Goal: Obtain resource: Obtain resource

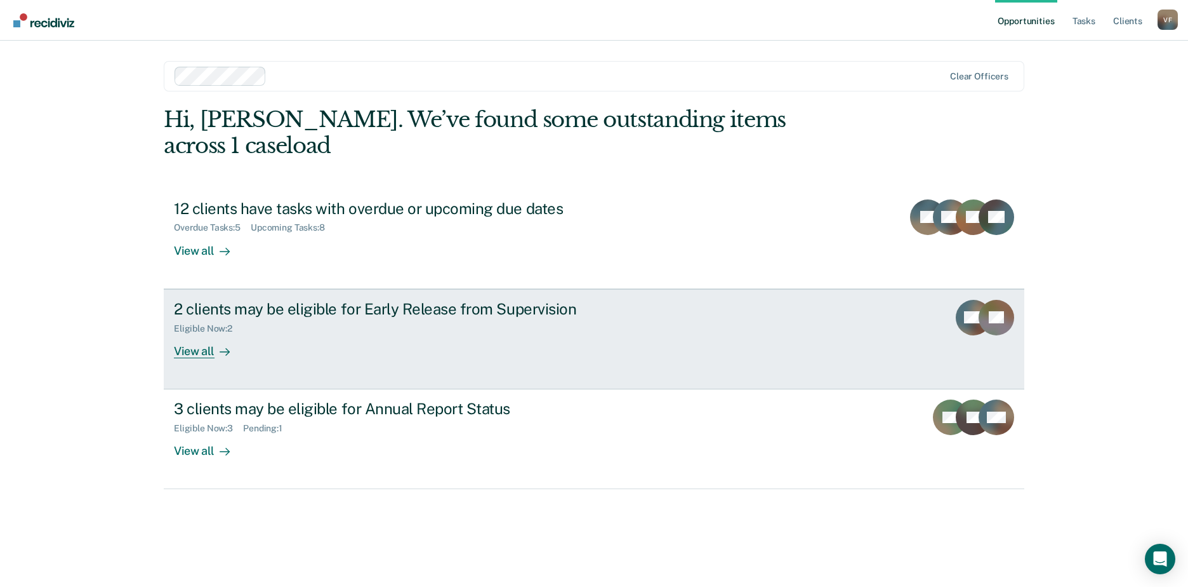
click at [203, 333] on div "View all" at bounding box center [209, 345] width 71 height 25
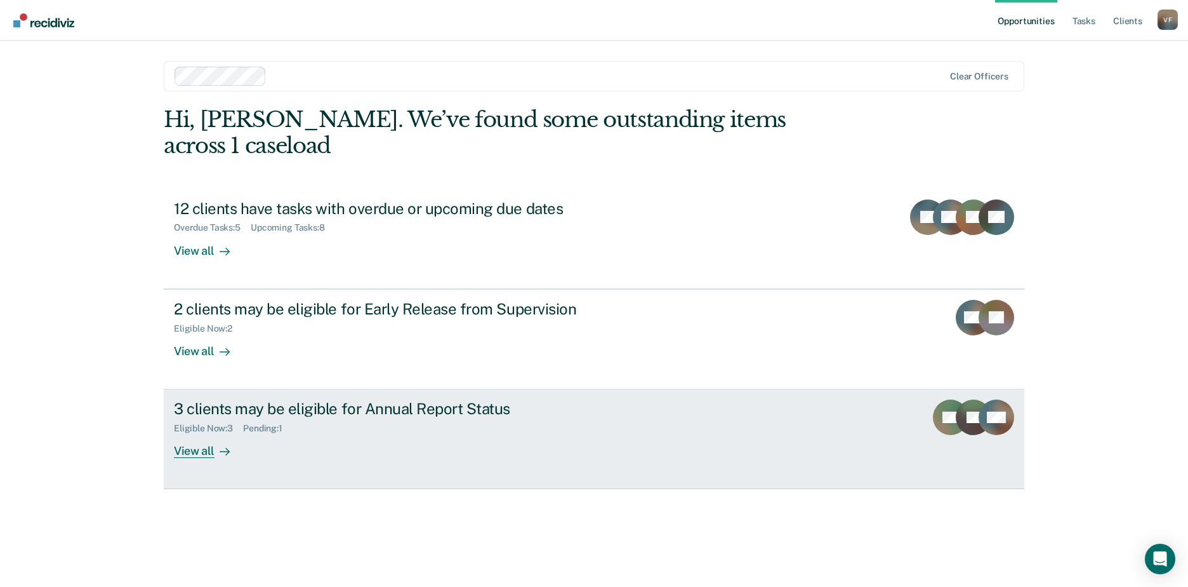
click at [258, 420] on div "3 clients may be eligible for Annual Report Status Eligible Now : 3 Pending : 1…" at bounding box center [412, 428] width 476 height 58
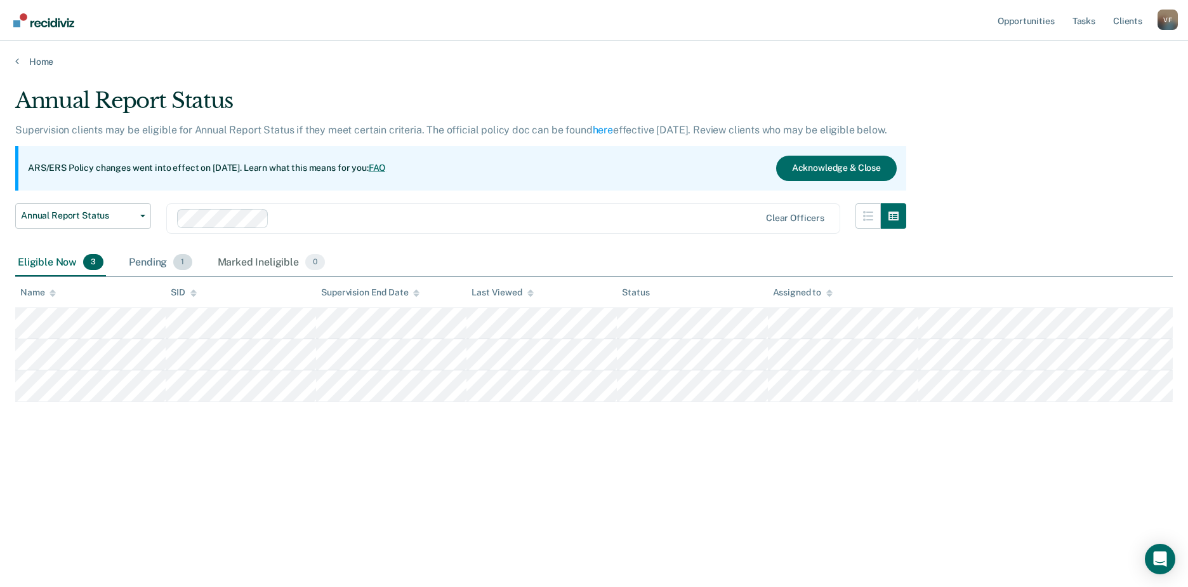
click at [169, 270] on div "Pending 1" at bounding box center [160, 263] width 68 height 28
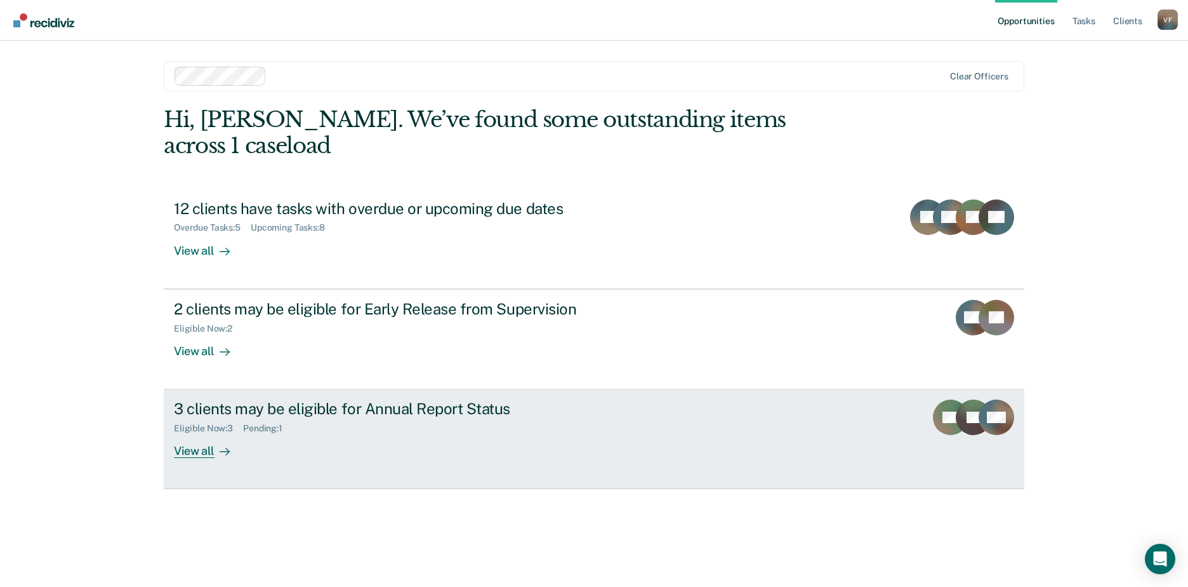
click at [211, 434] on div "View all" at bounding box center [209, 446] width 71 height 25
click at [245, 422] on div "3 clients may be eligible for Annual Report Status Eligible Now : 3 Pending : 1…" at bounding box center [412, 428] width 476 height 58
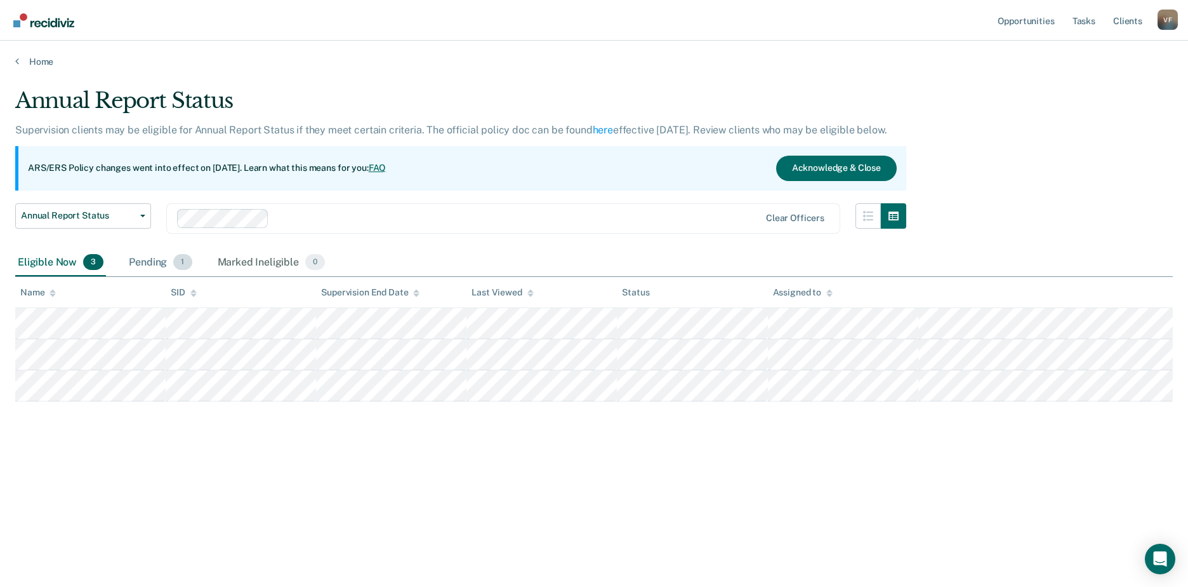
click at [143, 263] on div "Pending 1" at bounding box center [160, 263] width 68 height 28
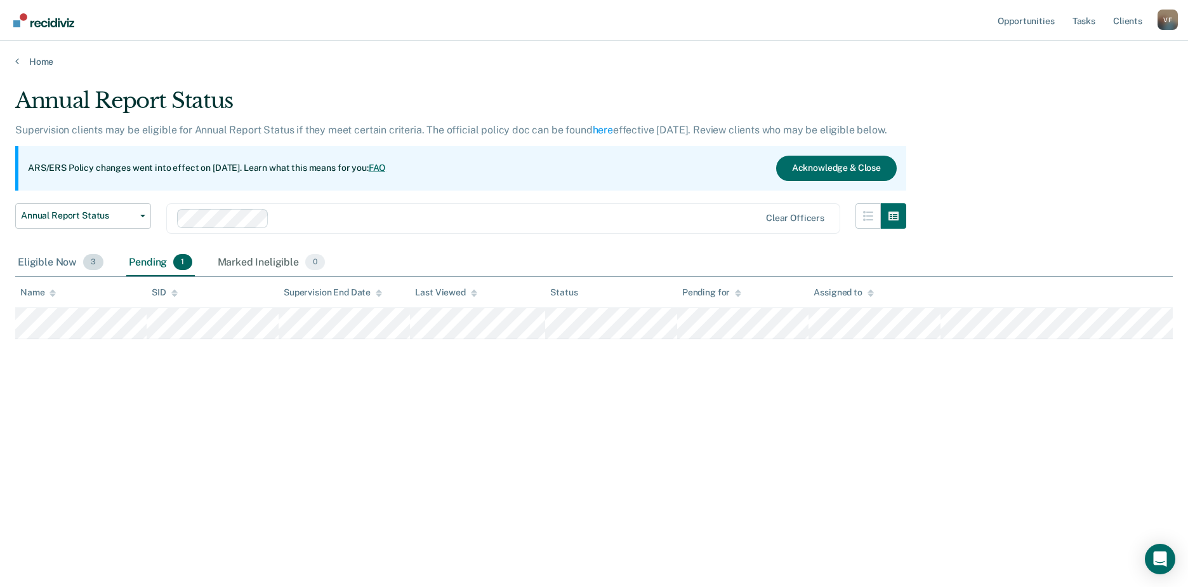
click at [59, 267] on div "Eligible Now 3" at bounding box center [60, 263] width 91 height 28
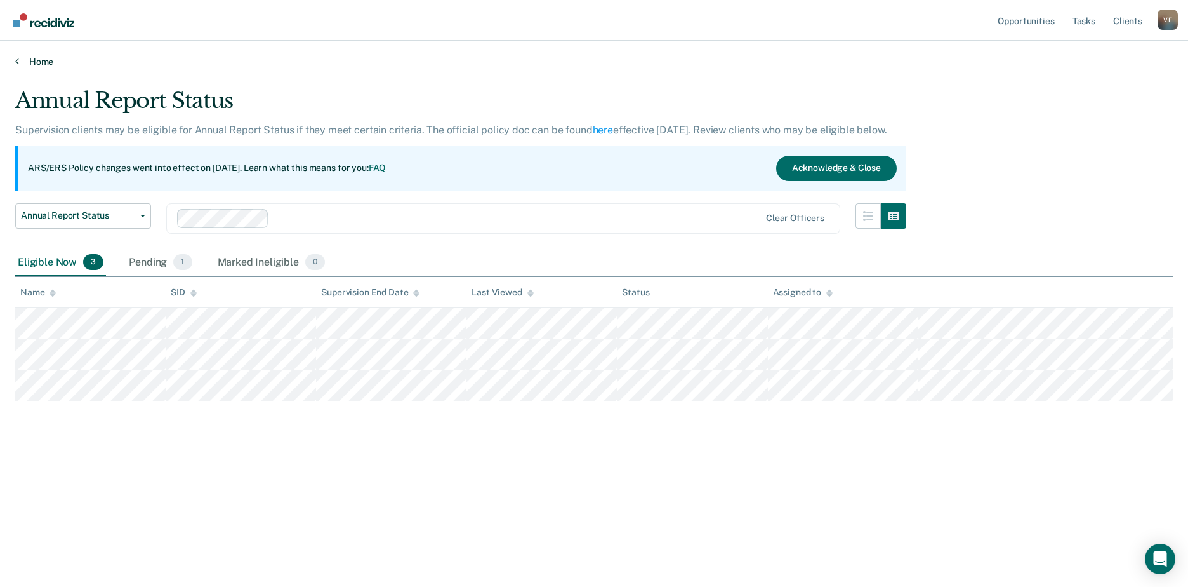
click at [36, 63] on link "Home" at bounding box center [594, 61] width 1158 height 11
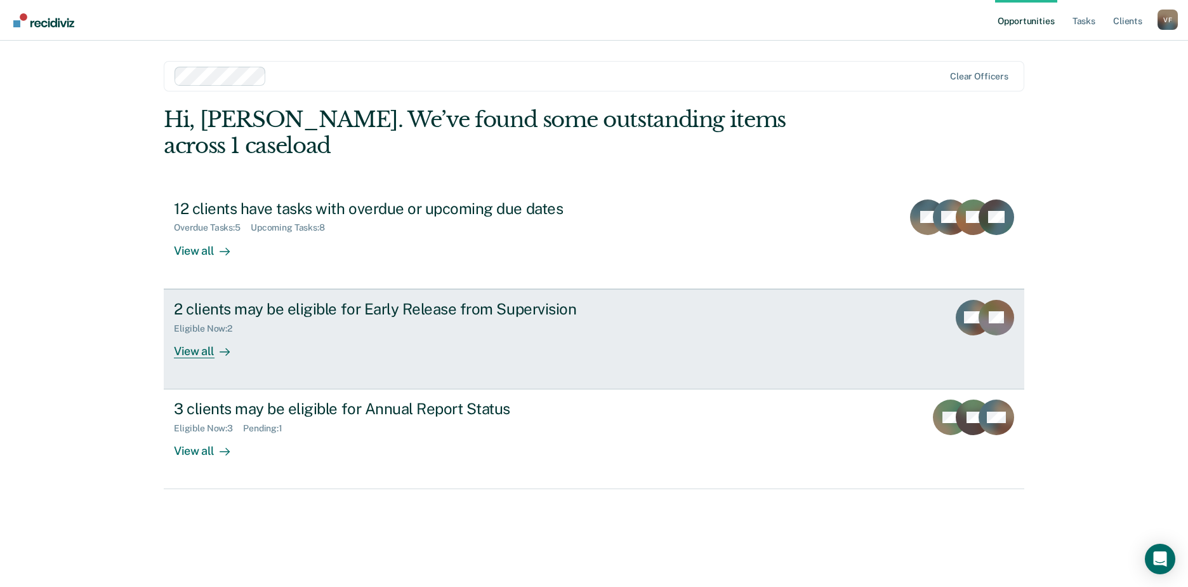
click at [296, 300] on div "2 clients may be eligible for Early Release from Supervision" at bounding box center [397, 309] width 446 height 18
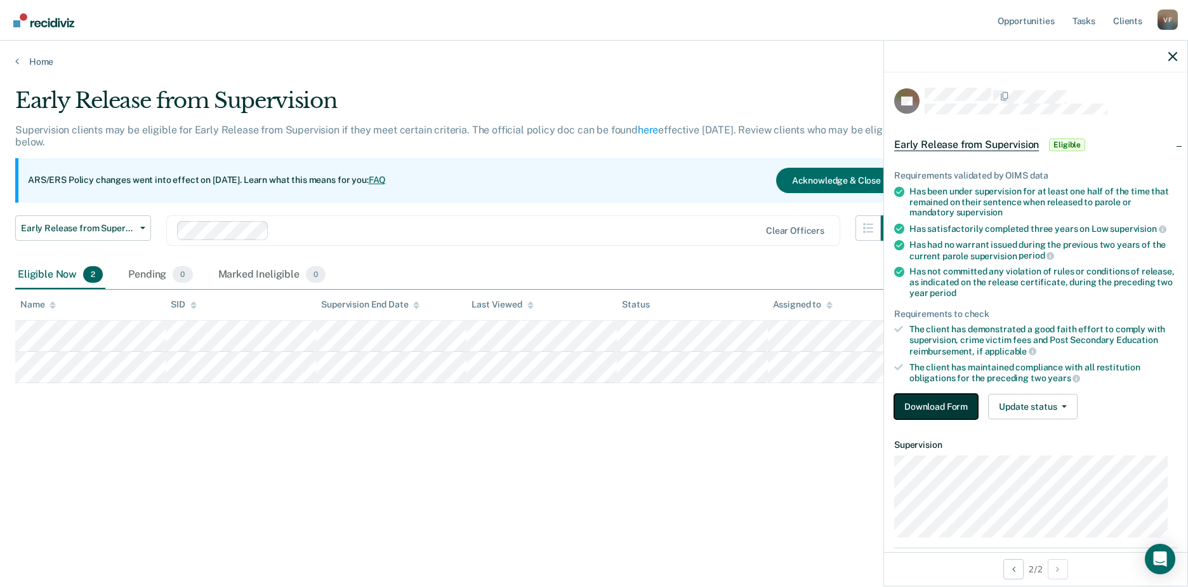
click at [919, 406] on button "Download Form" at bounding box center [936, 406] width 84 height 25
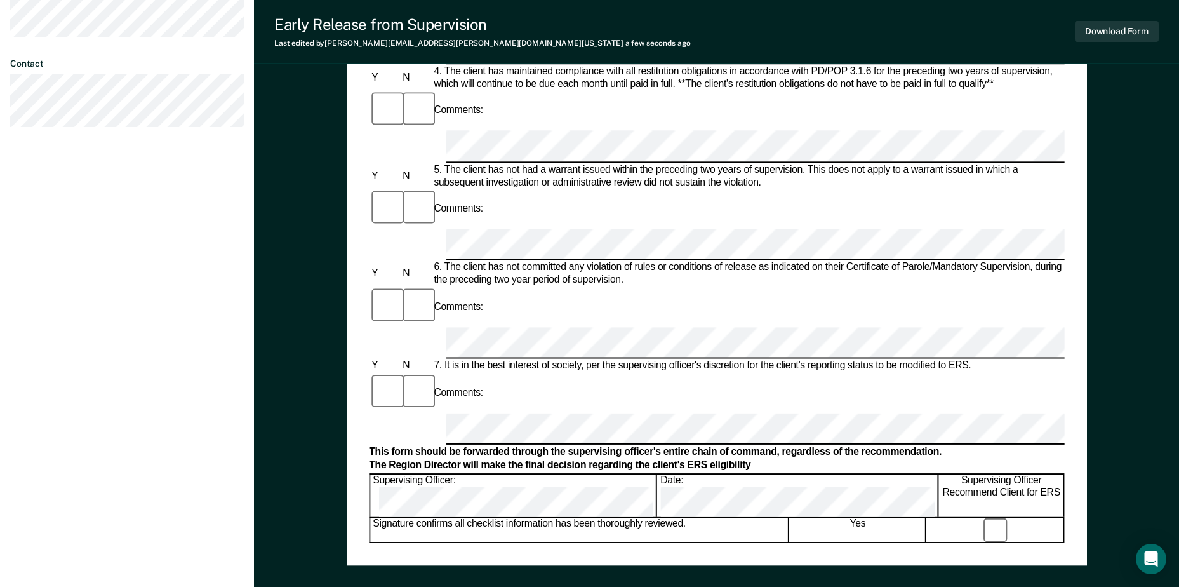
scroll to position [508, 0]
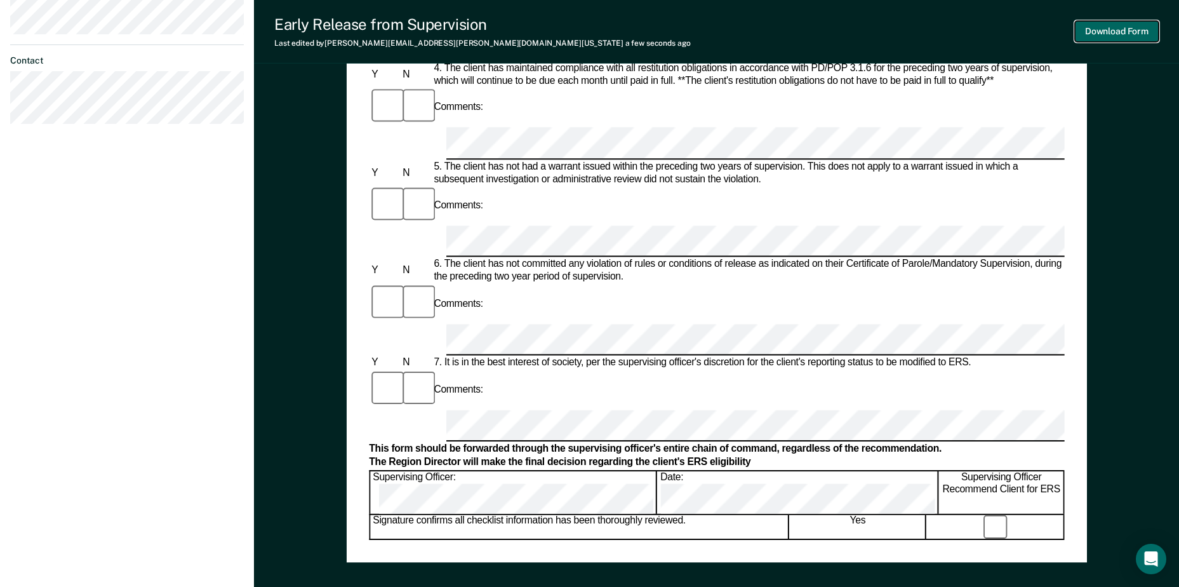
click at [1127, 31] on button "Download Form" at bounding box center [1117, 31] width 84 height 21
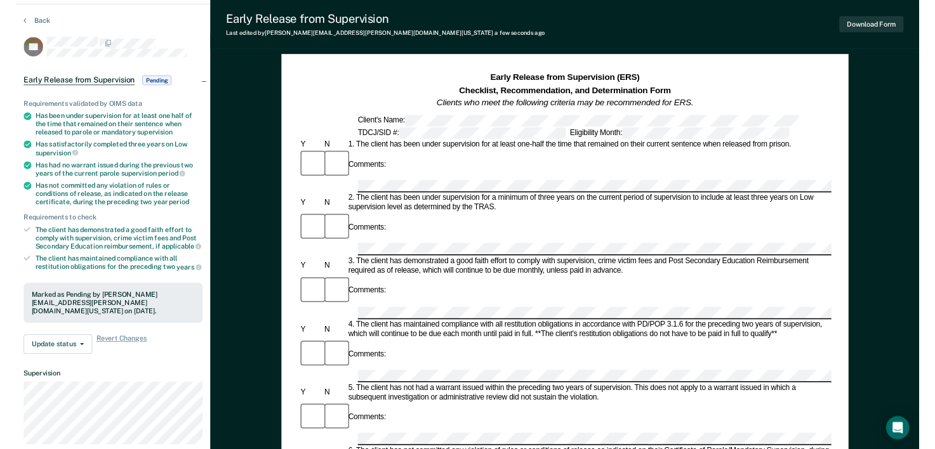
scroll to position [0, 0]
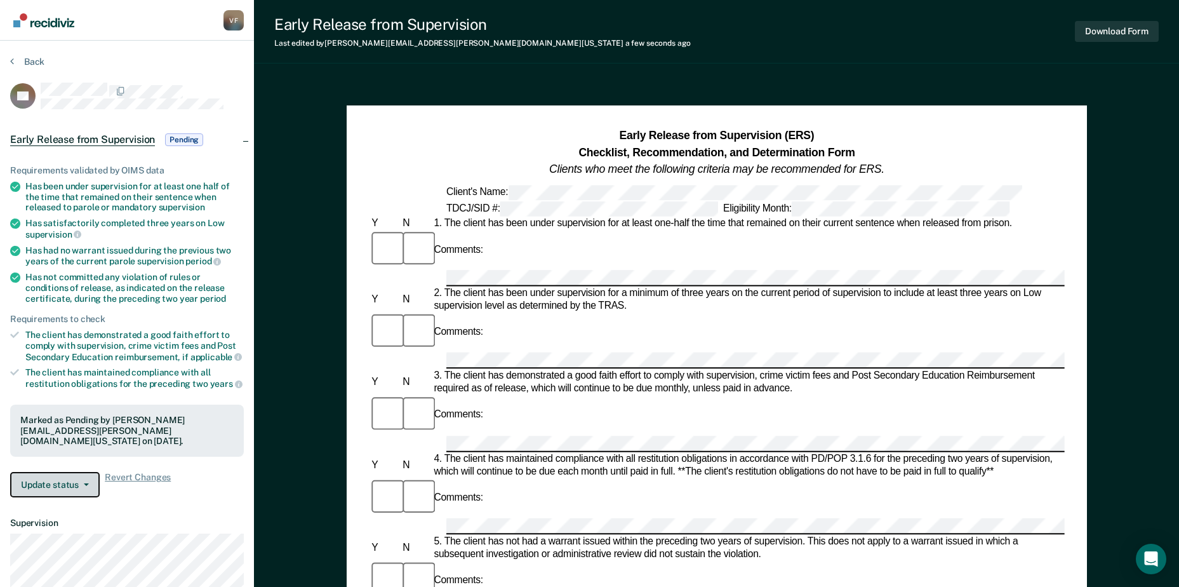
click at [50, 479] on button "Update status" at bounding box center [55, 484] width 90 height 25
click at [179, 137] on span "Pending" at bounding box center [184, 139] width 38 height 13
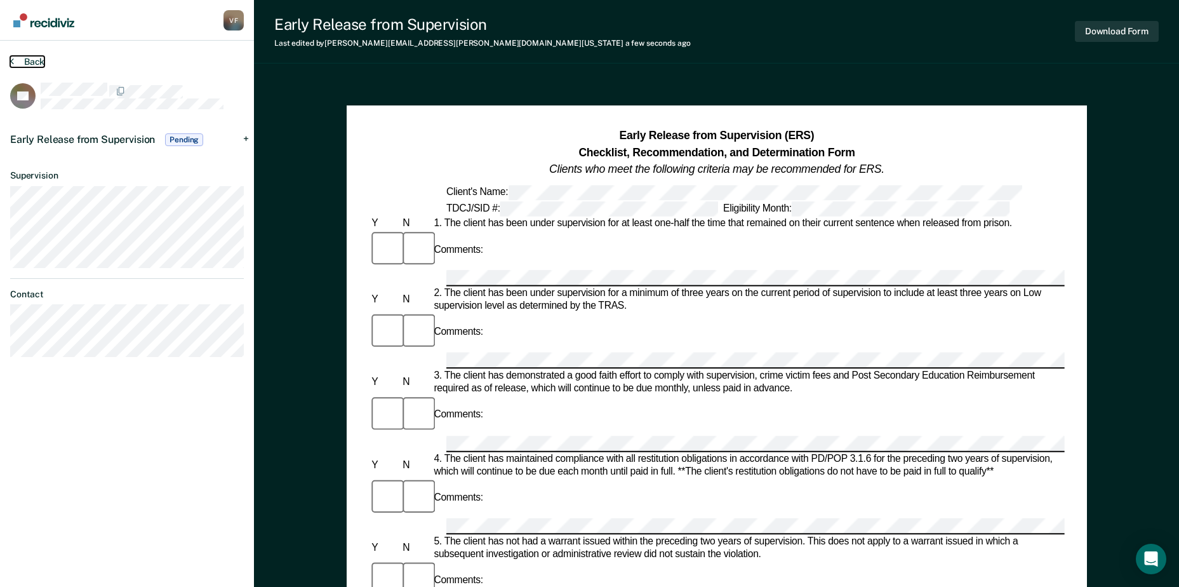
click at [32, 62] on button "Back" at bounding box center [27, 61] width 34 height 11
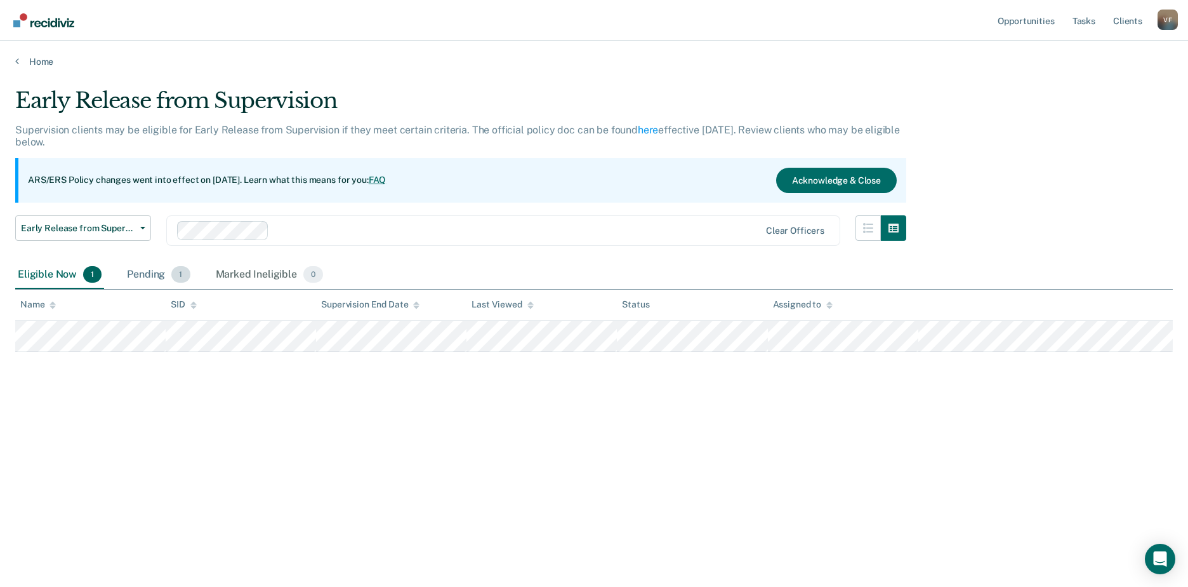
click at [152, 281] on div "Pending 1" at bounding box center [158, 275] width 68 height 28
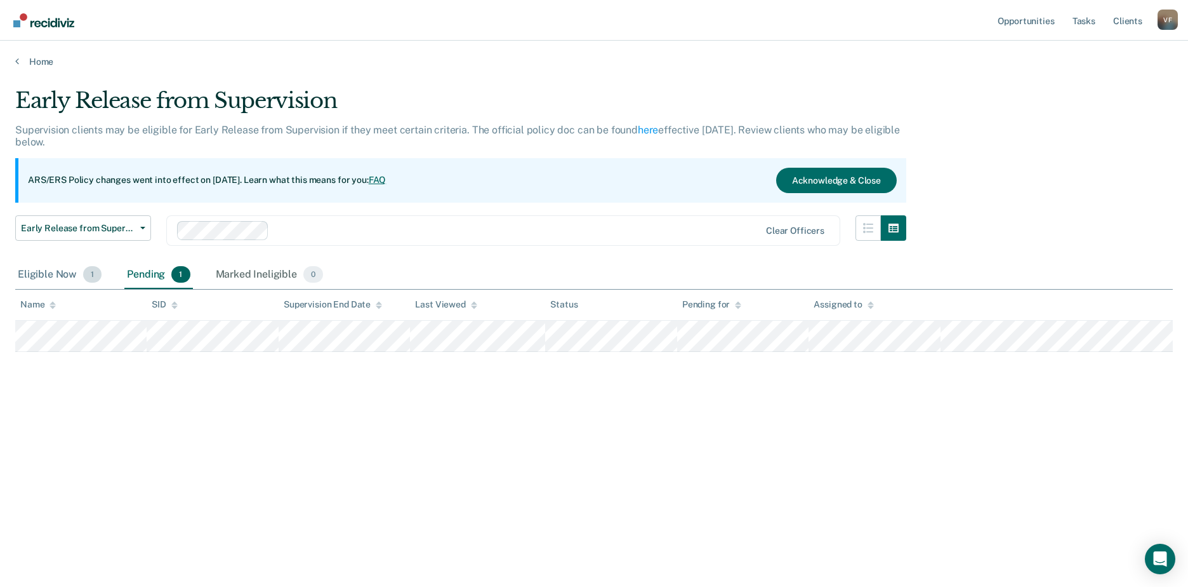
click at [51, 269] on div "Eligible Now 1" at bounding box center [59, 275] width 89 height 28
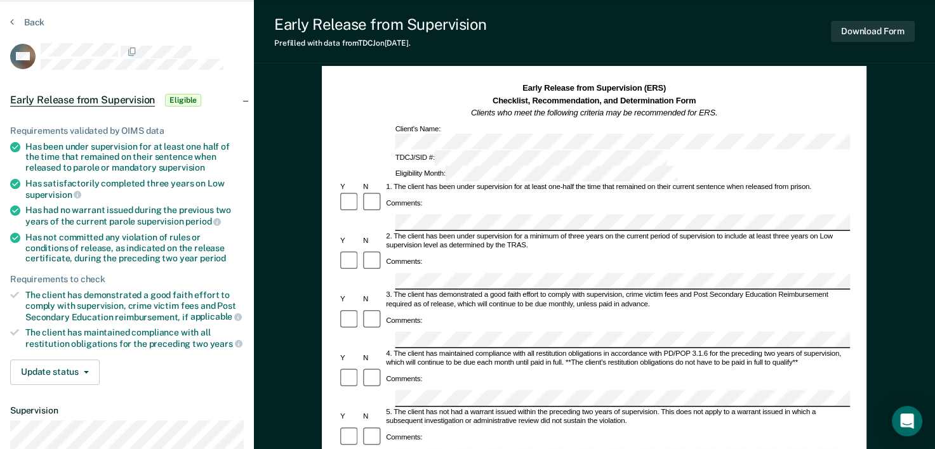
scroll to position [33, 0]
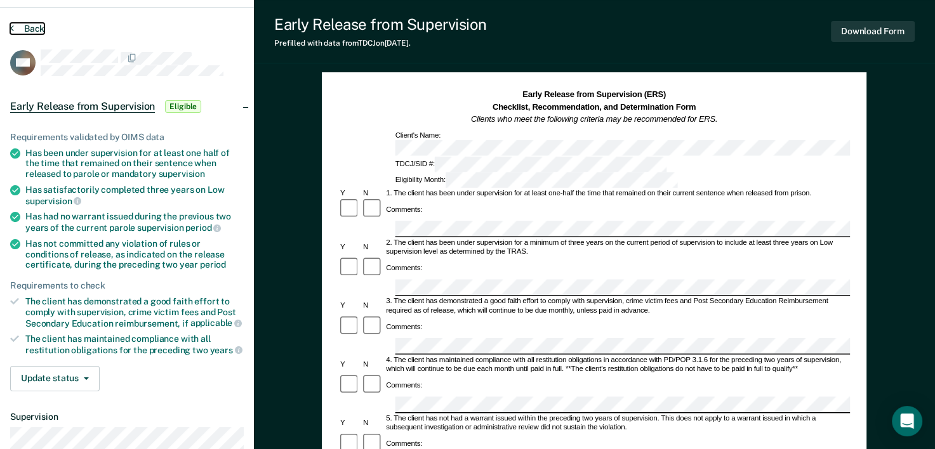
click at [25, 30] on button "Back" at bounding box center [27, 28] width 34 height 11
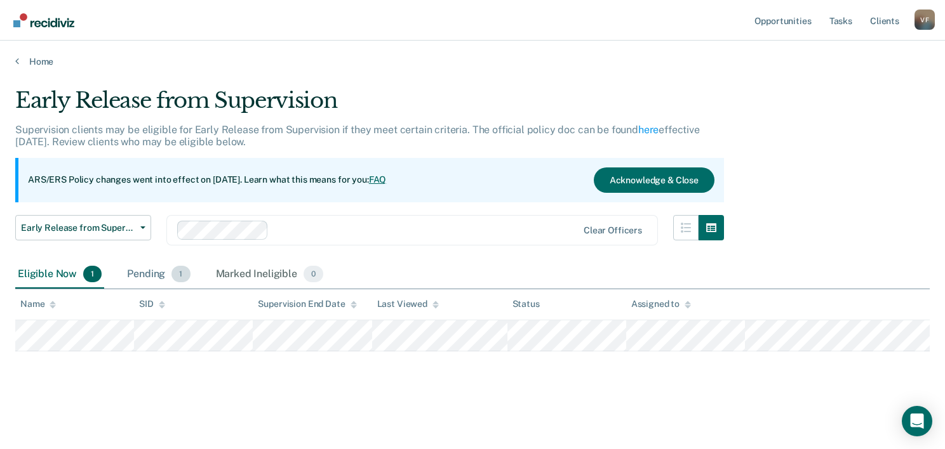
click at [155, 276] on div "Pending 1" at bounding box center [158, 275] width 68 height 28
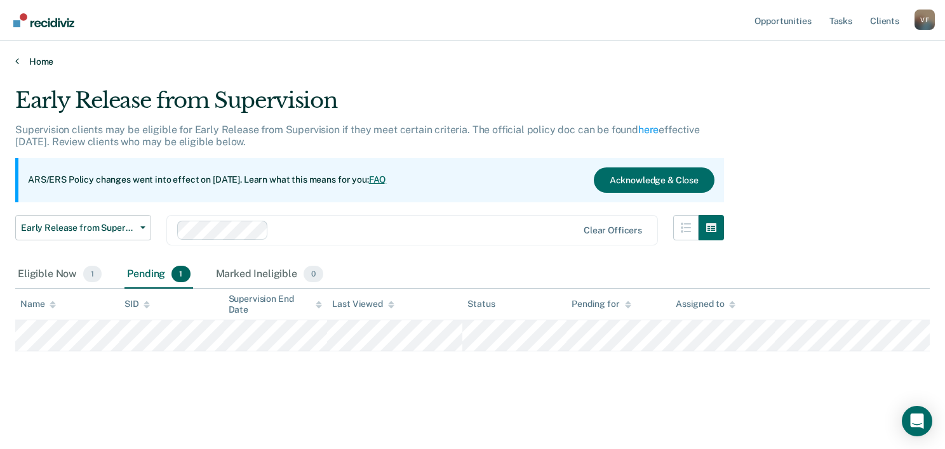
click at [41, 62] on link "Home" at bounding box center [472, 61] width 914 height 11
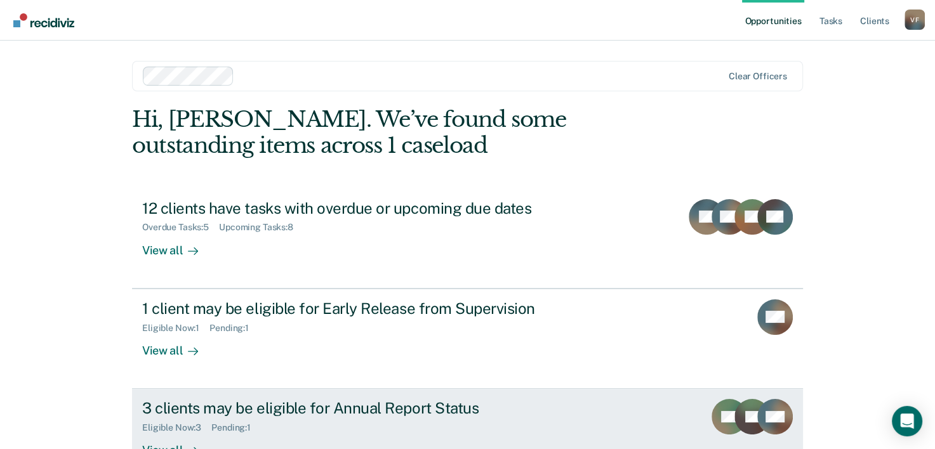
click at [356, 409] on div "3 clients may be eligible for Annual Report Status" at bounding box center [365, 408] width 446 height 18
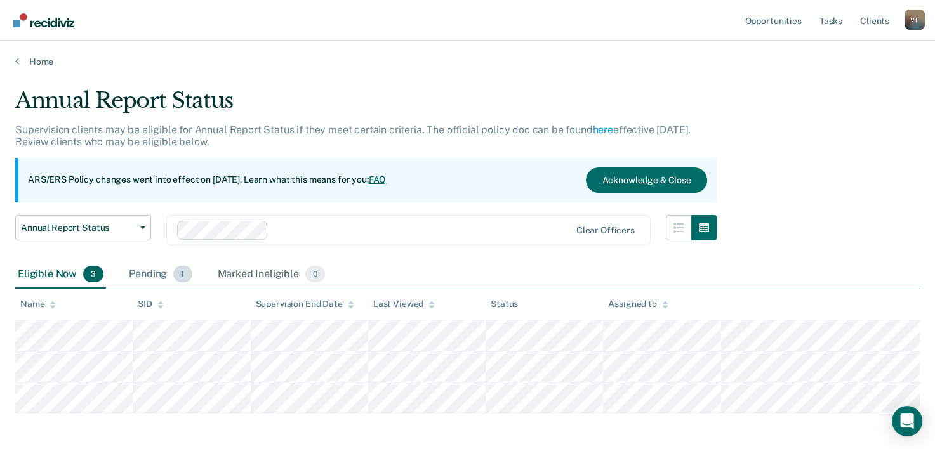
click at [145, 274] on div "Pending 1" at bounding box center [160, 275] width 68 height 28
